Goal: Use online tool/utility: Use online tool/utility

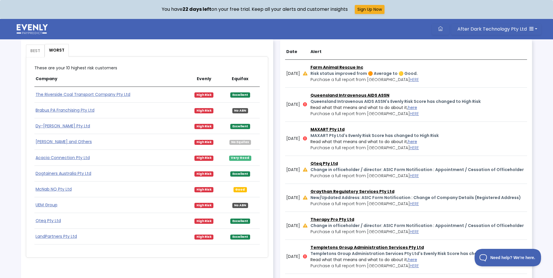
scroll to position [350, 0]
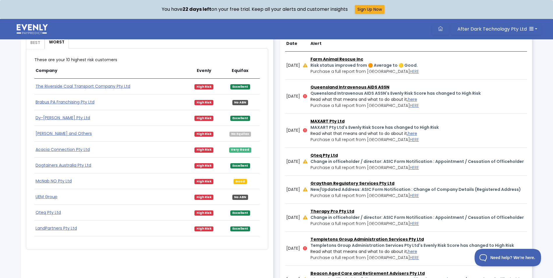
drag, startPoint x: 100, startPoint y: 152, endPoint x: 27, endPoint y: 152, distance: 73.8
click at [27, 152] on div "These are your 10 lowest risk customers Company Evenly Equifax Partnerships for…" at bounding box center [147, 148] width 242 height 201
click at [15, 152] on div "Your Business [DATE] An overview of your customer risks as of [DATE] 10:18 AM. …" at bounding box center [276, 162] width 553 height 878
drag, startPoint x: 100, startPoint y: 150, endPoint x: 87, endPoint y: 150, distance: 12.5
click at [87, 150] on td "Acacia Connection Pty Ltd" at bounding box center [110, 150] width 153 height 16
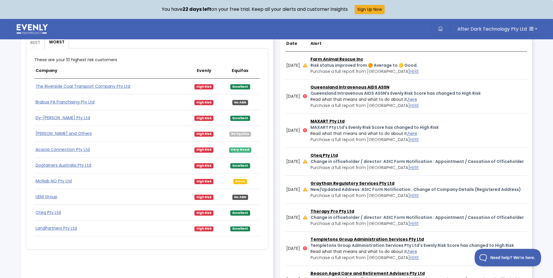
click at [111, 247] on div "These are your 10 lowest risk customers Company Evenly Equifax Partnerships for…" at bounding box center [147, 148] width 242 height 201
drag, startPoint x: 91, startPoint y: 150, endPoint x: 39, endPoint y: 150, distance: 51.6
click at [39, 150] on td "Acacia Connection Pty Ltd" at bounding box center [110, 150] width 153 height 16
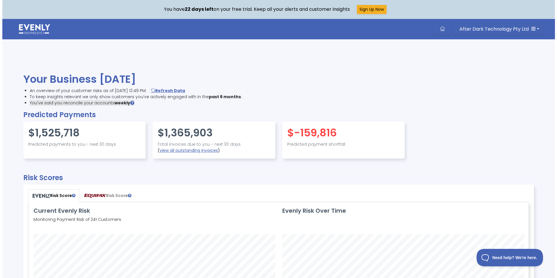
scroll to position [139, 500]
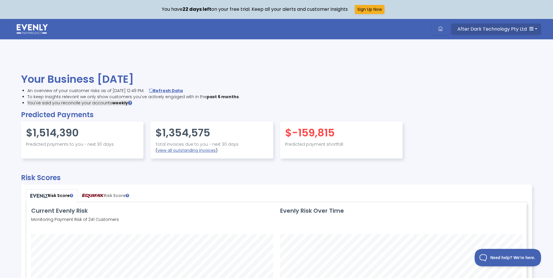
click at [536, 25] on button "After Dark Technology Pty Ltd" at bounding box center [496, 29] width 90 height 11
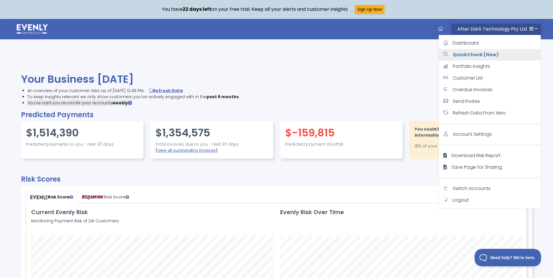
click at [494, 55] on strong "QuickCheck (New)" at bounding box center [476, 54] width 46 height 7
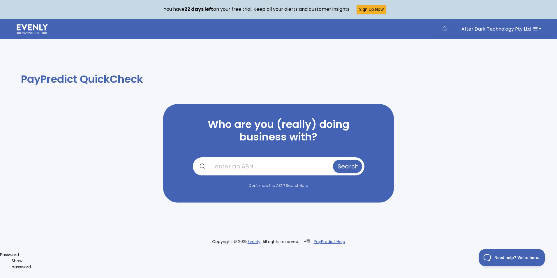
click at [258, 168] on input "text" at bounding box center [271, 166] width 122 height 13
paste input "ShannonClarkTuhtanPtyLtd"
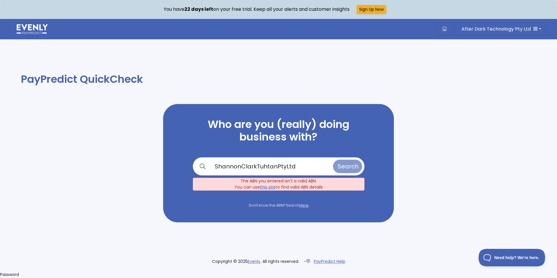
drag, startPoint x: 244, startPoint y: 156, endPoint x: 247, endPoint y: 161, distance: 5.7
click at [244, 156] on div "Who are you (really) doing business with? ShannonClarkTuhtanPtyLtd Search The A…" at bounding box center [278, 163] width 231 height 118
click at [246, 165] on input "ShannonClarkTuhtanPtyLtd" at bounding box center [271, 166] width 122 height 13
drag, startPoint x: 231, startPoint y: 165, endPoint x: 429, endPoint y: 165, distance: 198.2
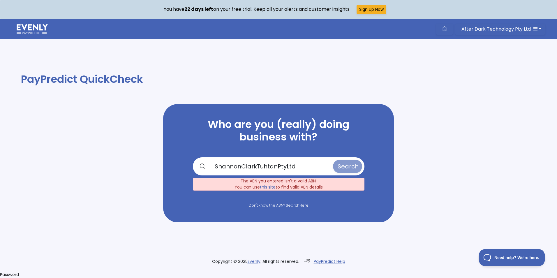
click at [429, 165] on div "Who are you (really) doing business with? ShannonClarkTuhtanPtyLtd Search The A…" at bounding box center [278, 163] width 385 height 118
paste input "42690547230"
type input "42690547230"
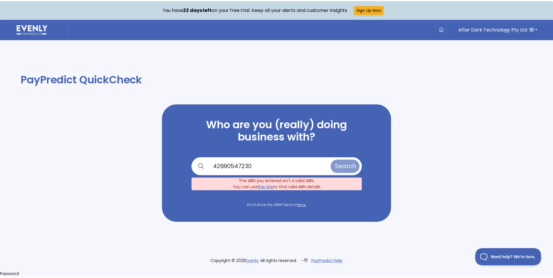
scroll to position [0, 0]
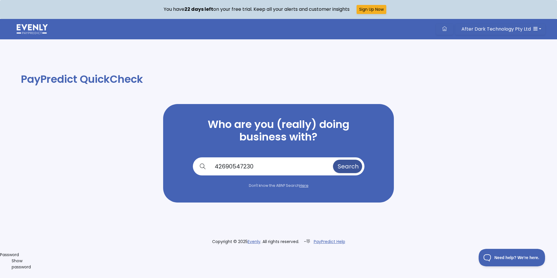
click at [338, 166] on span "Search" at bounding box center [348, 166] width 21 height 8
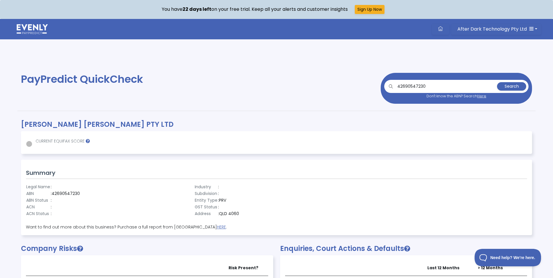
click at [225, 177] on div "Summary Legal Name : ABN : 42690547230 ABN Status : ACN : ACN Status : Industry…" at bounding box center [276, 197] width 510 height 75
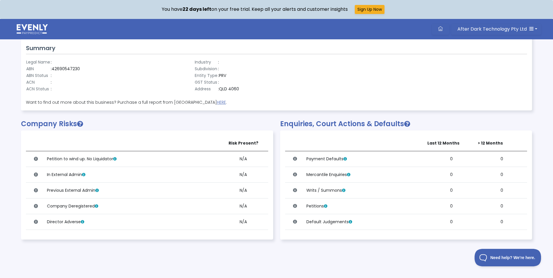
scroll to position [141, 0]
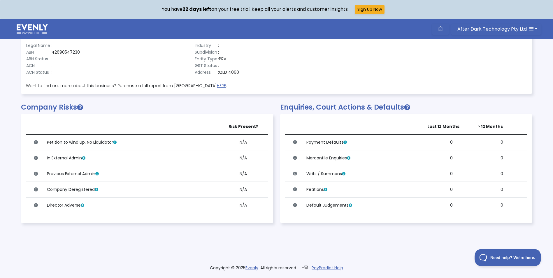
click at [469, 70] on div at bounding box center [445, 59] width 169 height 34
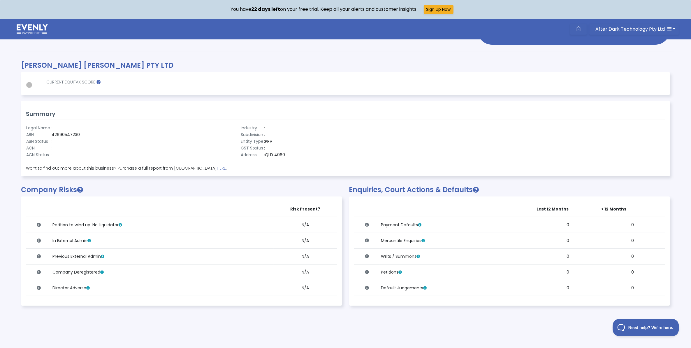
scroll to position [72, 0]
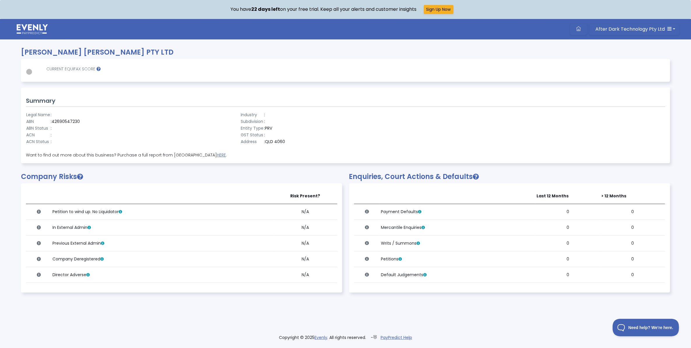
click at [398, 129] on div "Industry : Subdivision : Entity Type : PRV GST Status : Address : QLD 4060" at bounding box center [345, 128] width 215 height 34
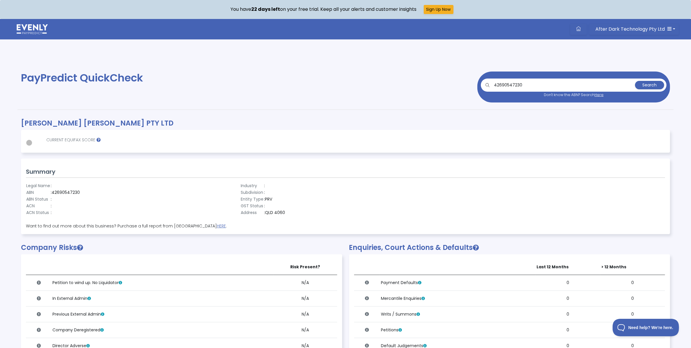
scroll to position [0, 0]
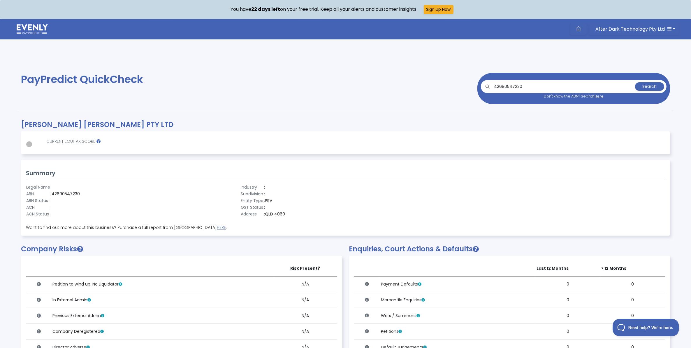
click at [217, 227] on link "HERE" at bounding box center [221, 227] width 9 height 6
